Goal: Information Seeking & Learning: Learn about a topic

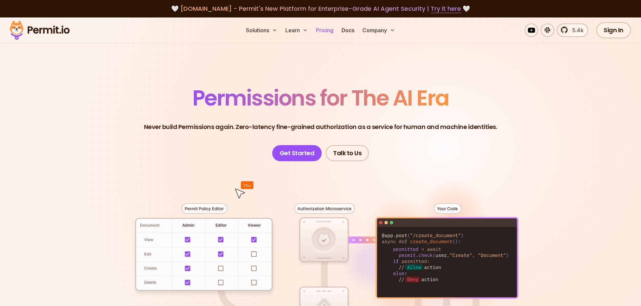
click at [324, 32] on link "Pricing" at bounding box center [324, 30] width 23 height 13
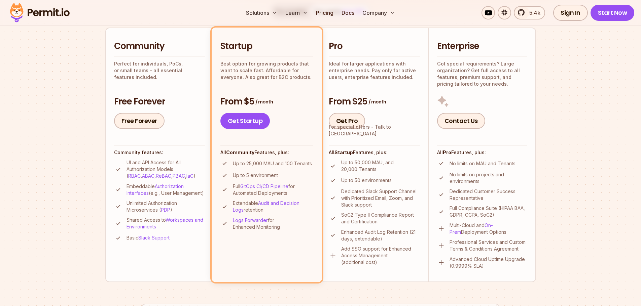
scroll to position [135, 0]
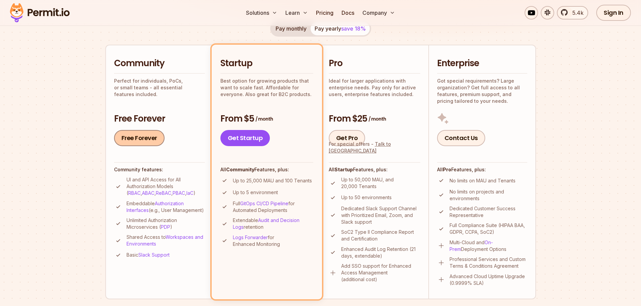
click at [130, 142] on link "Free Forever" at bounding box center [139, 138] width 50 height 16
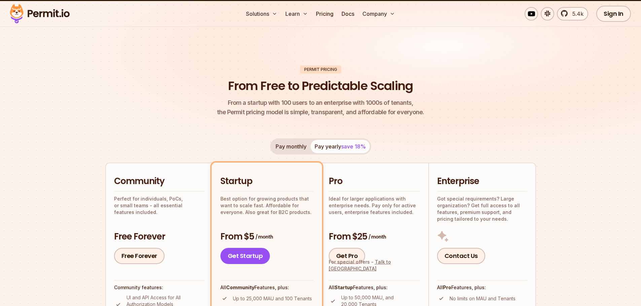
scroll to position [0, 0]
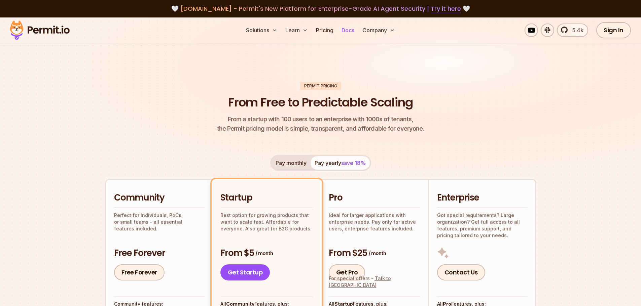
click at [346, 31] on link "Docs" at bounding box center [348, 30] width 18 height 13
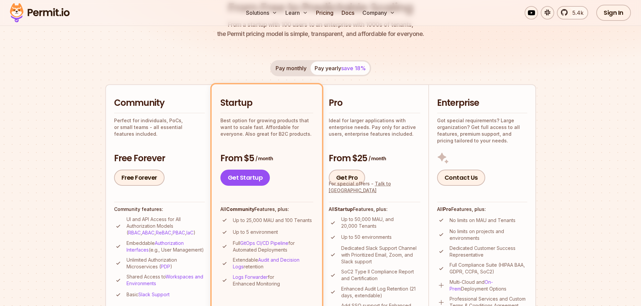
scroll to position [101, 0]
